Goal: Task Accomplishment & Management: Manage account settings

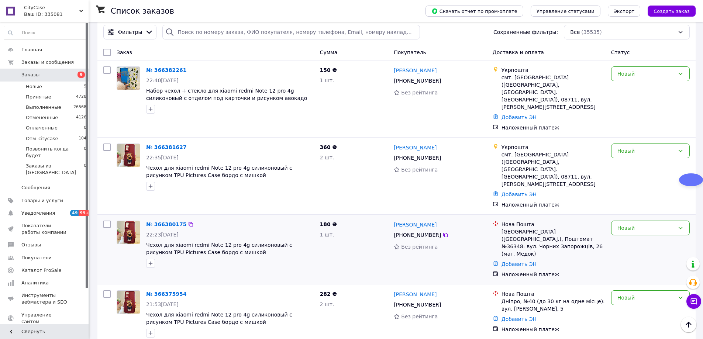
scroll to position [25, 0]
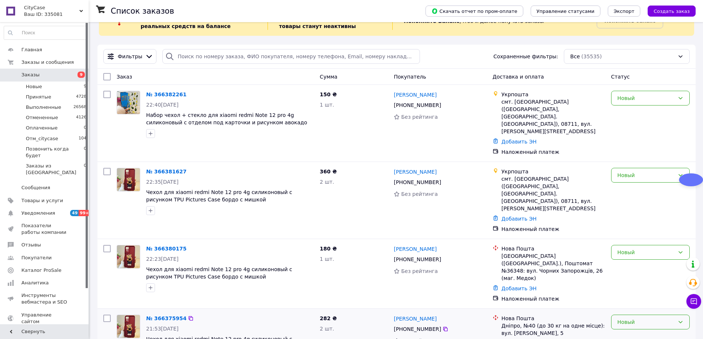
click at [649, 318] on div "Новый" at bounding box center [645, 322] width 57 height 8
click at [636, 213] on li "Принят" at bounding box center [650, 213] width 78 height 13
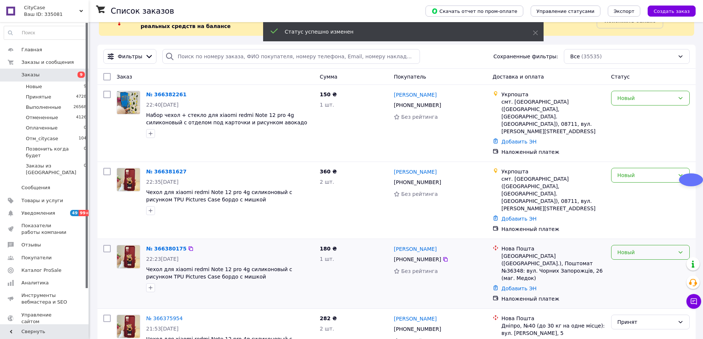
click at [639, 248] on div "Новый" at bounding box center [645, 252] width 57 height 8
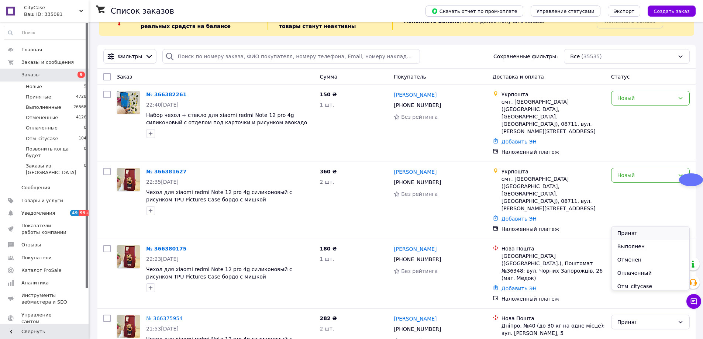
click at [630, 231] on li "Принят" at bounding box center [650, 233] width 78 height 13
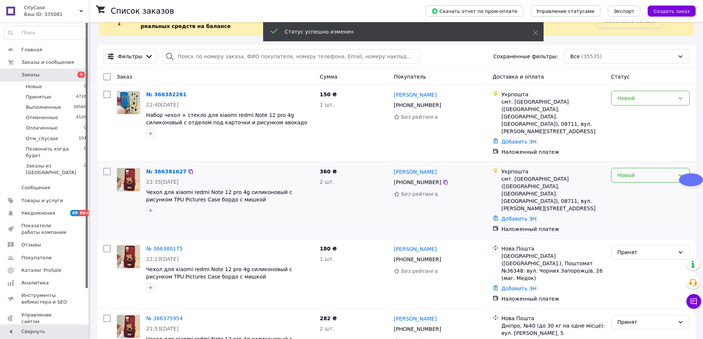
click at [640, 171] on div "Новый" at bounding box center [645, 175] width 57 height 8
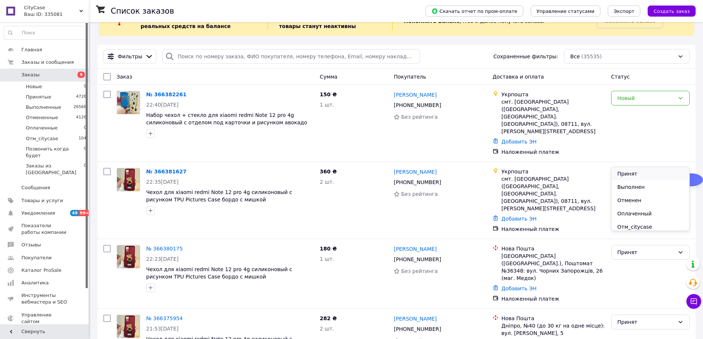
click at [636, 170] on li "Принят" at bounding box center [650, 173] width 78 height 13
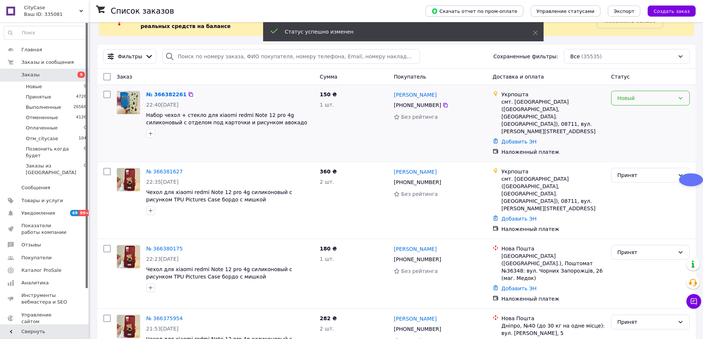
click at [628, 95] on div "Новый" at bounding box center [645, 98] width 57 height 8
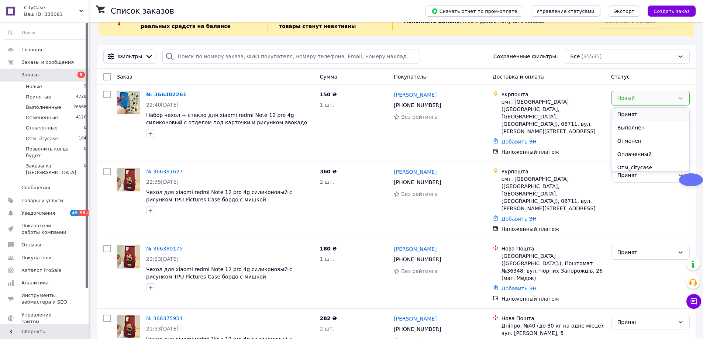
click at [628, 111] on li "Принят" at bounding box center [650, 114] width 78 height 13
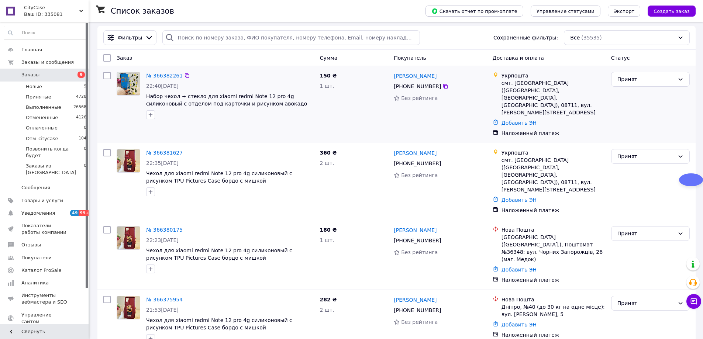
scroll to position [49, 0]
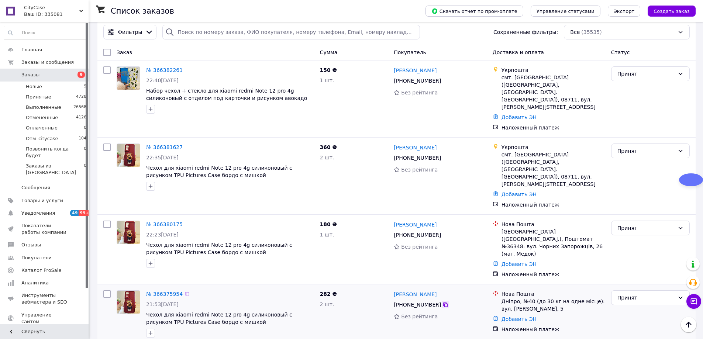
click at [442, 302] on icon at bounding box center [445, 305] width 6 height 6
click at [184, 291] on icon at bounding box center [187, 294] width 6 height 6
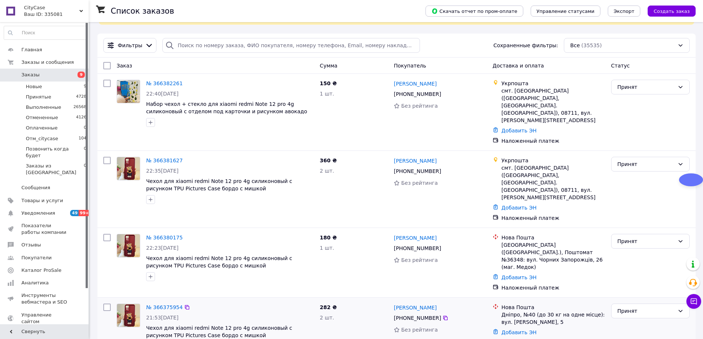
scroll to position [0, 0]
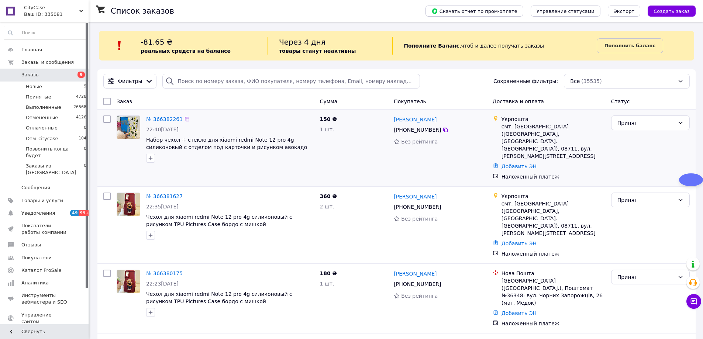
click at [173, 156] on div at bounding box center [230, 158] width 171 height 12
